Goal: Transaction & Acquisition: Download file/media

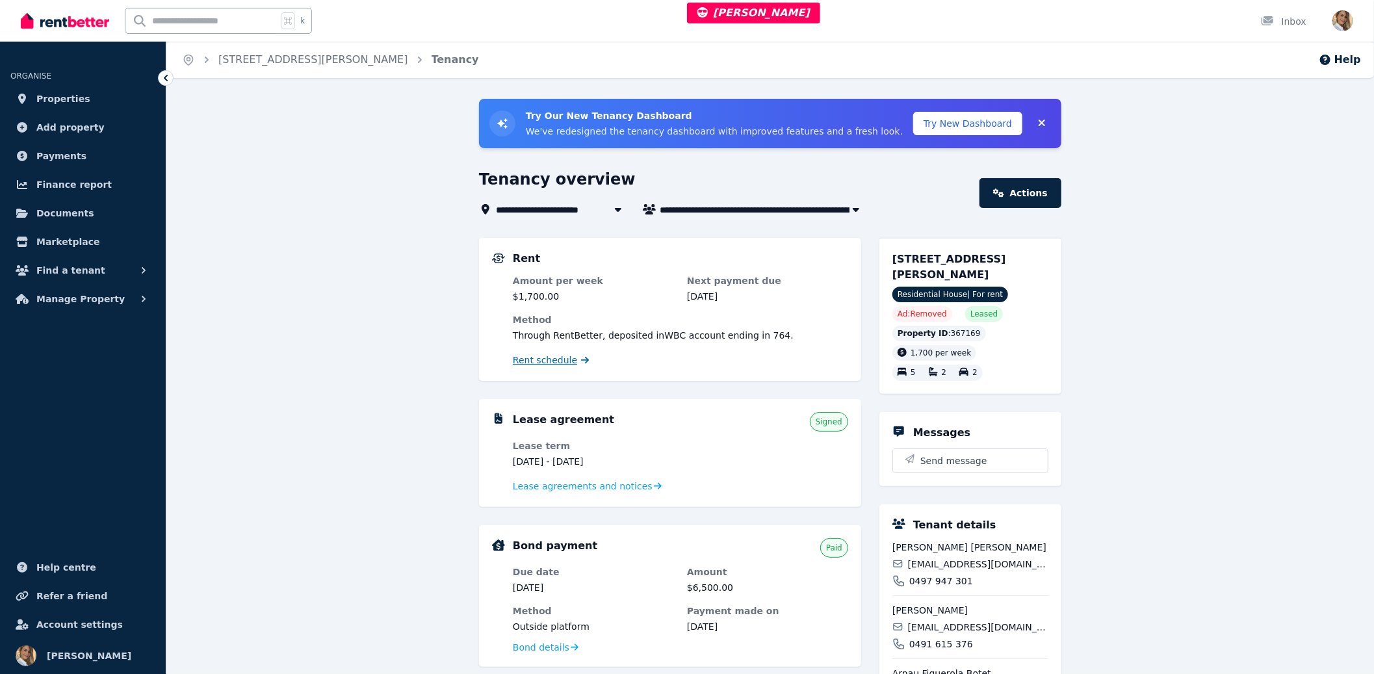
scroll to position [3, 0]
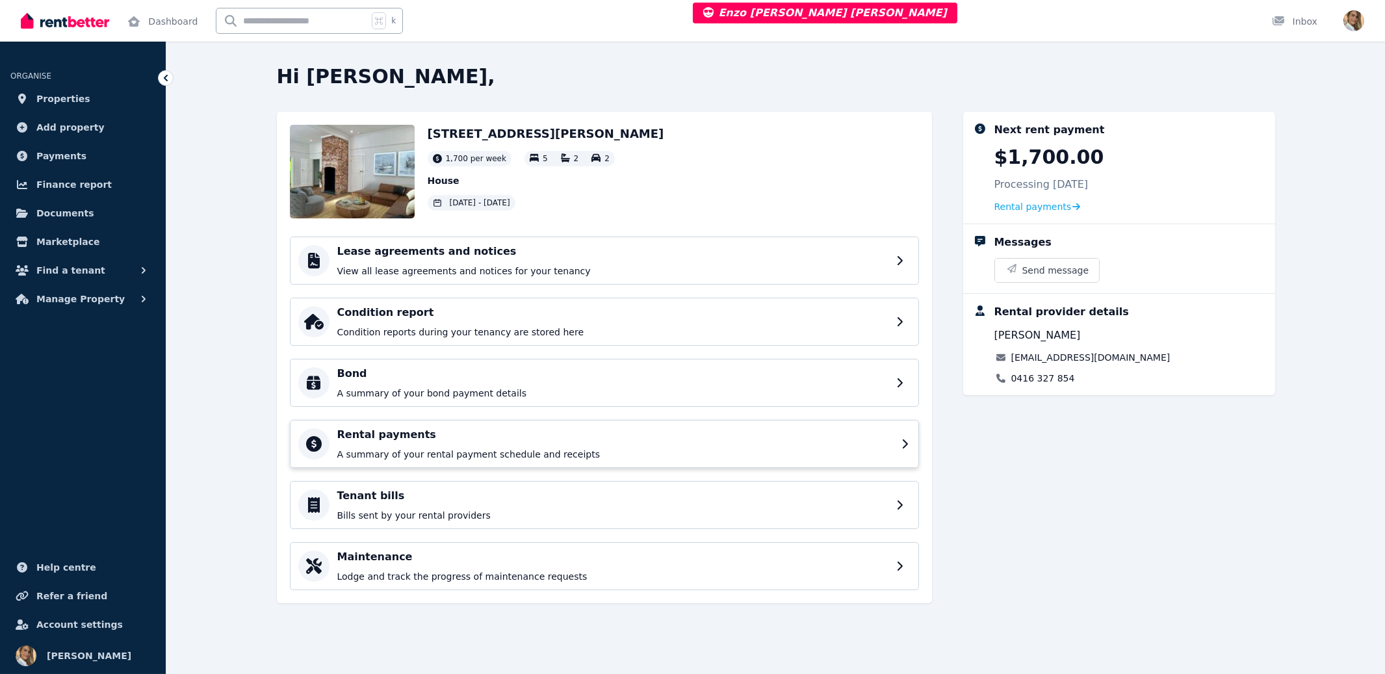
click at [452, 456] on p "A summary of your rental payment schedule and receipts" at bounding box center [615, 454] width 556 height 13
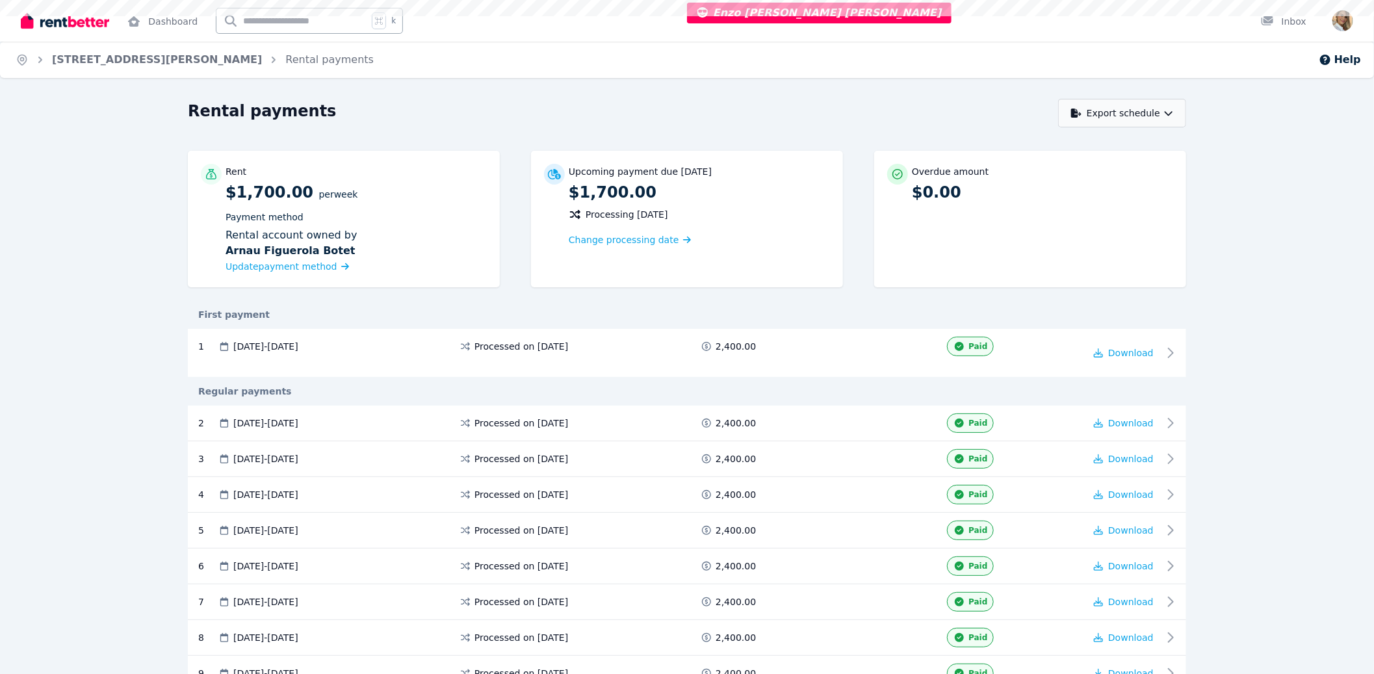
click at [1156, 116] on button "Export schedule" at bounding box center [1122, 113] width 128 height 29
click at [1109, 143] on div "PDF" at bounding box center [1123, 146] width 110 height 13
